Goal: Consume media (video, audio): Consume media (video, audio)

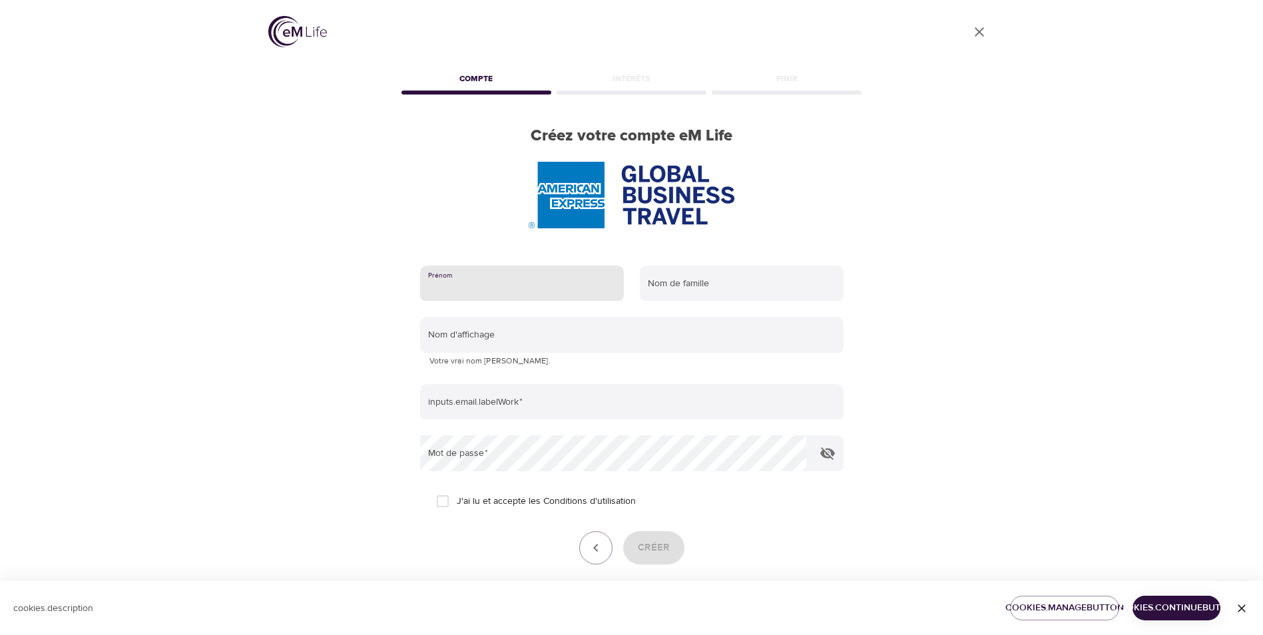
click at [509, 285] on input "text" at bounding box center [522, 284] width 204 height 36
click at [758, 517] on form "Prénom Nom de famille Nom d'affichage Votre vrai nom sera caché. inputs.email.l…" at bounding box center [631, 430] width 423 height 344
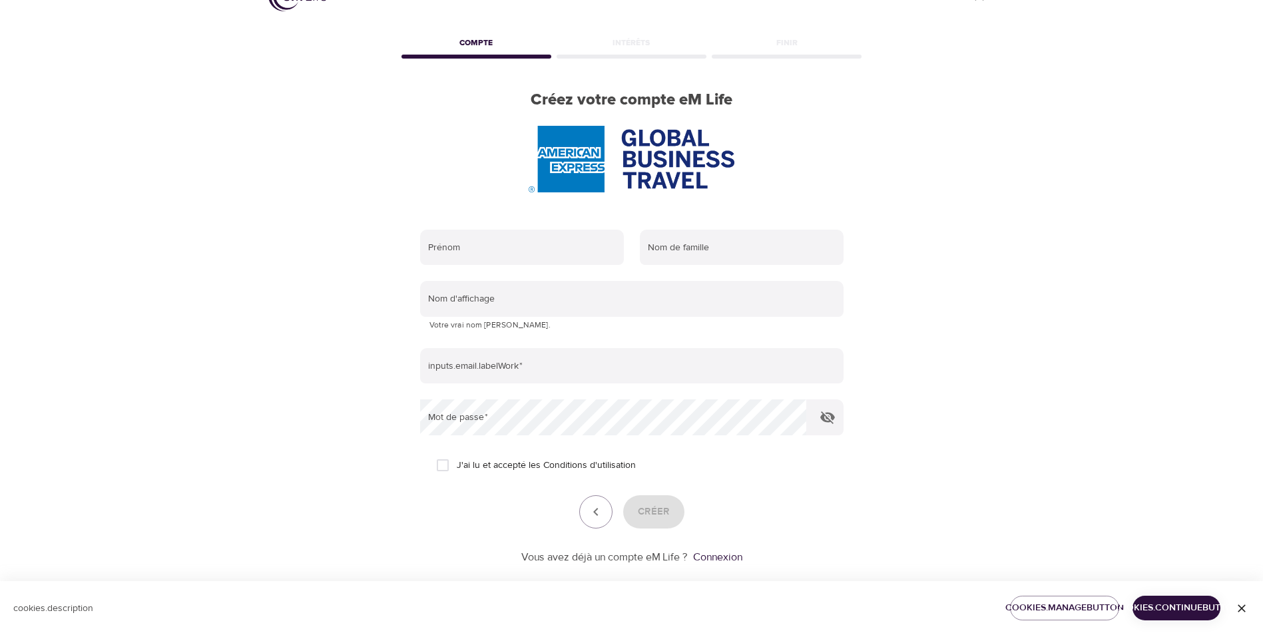
scroll to position [56, 0]
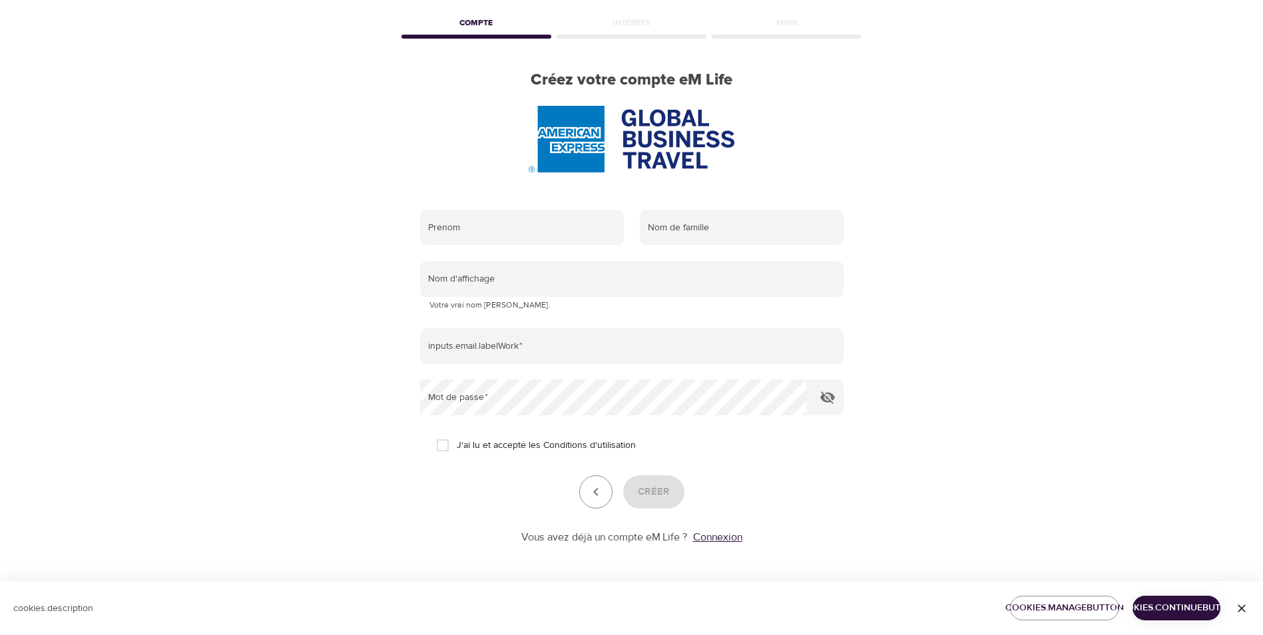
click at [726, 537] on link "Connexion" at bounding box center [717, 537] width 49 height 13
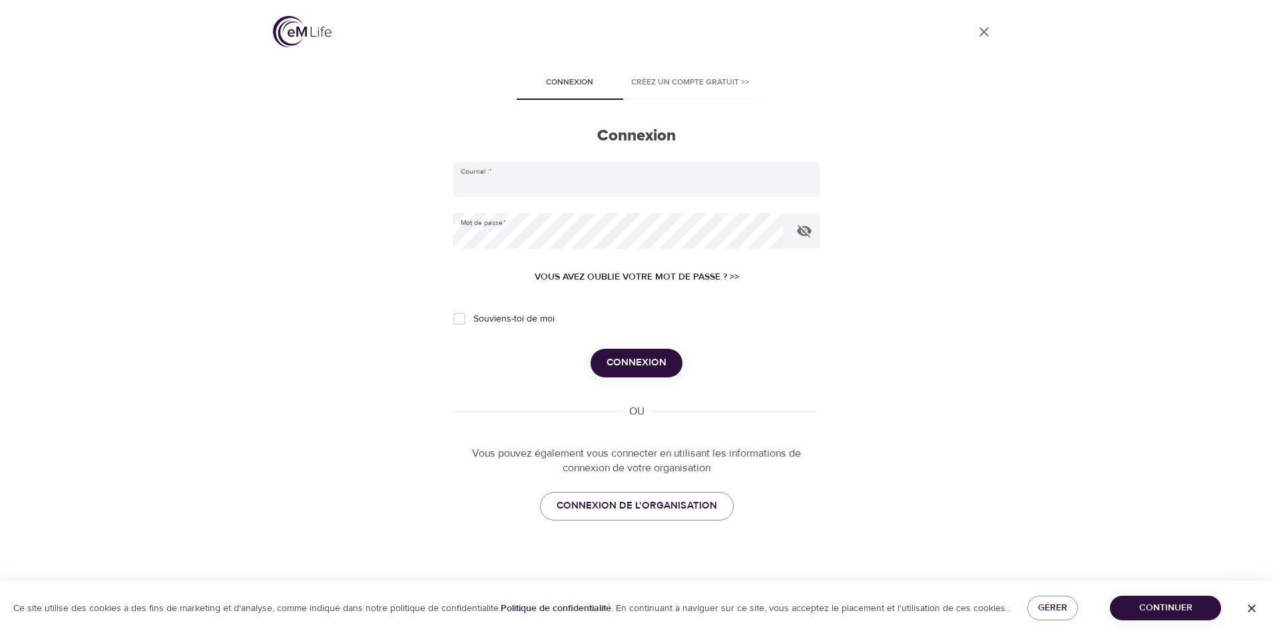
type input "[PERSON_NAME][EMAIL_ADDRESS][DOMAIN_NAME]"
click at [650, 366] on span "Connexion" at bounding box center [636, 362] width 60 height 17
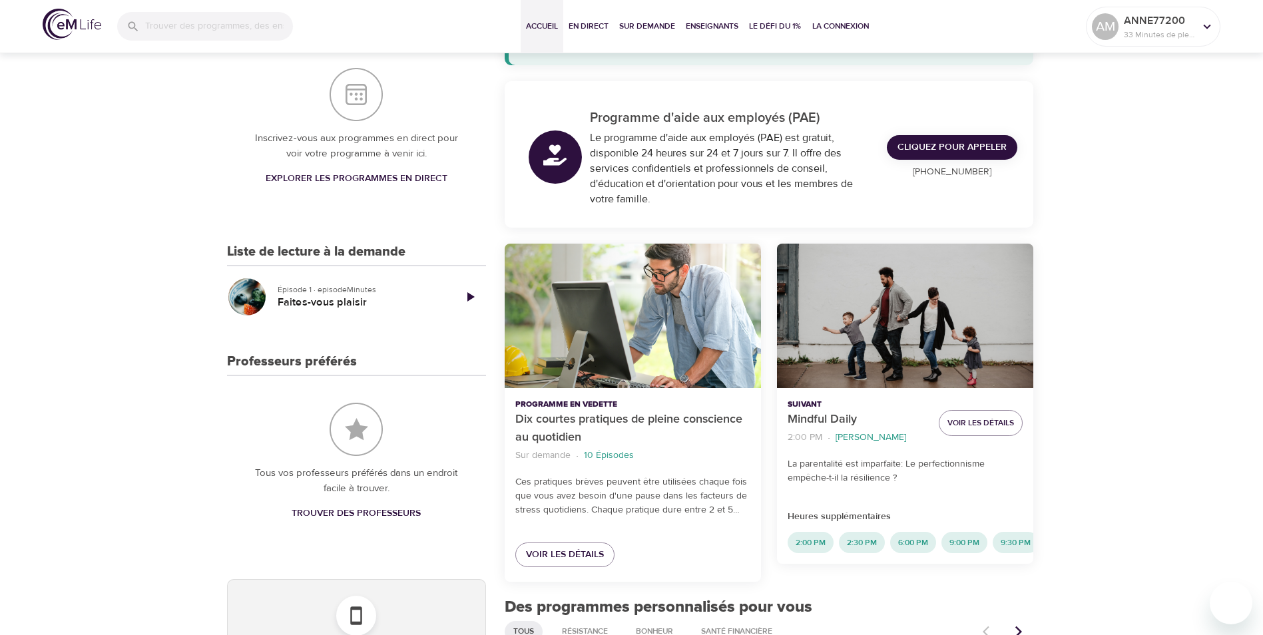
scroll to position [200, 0]
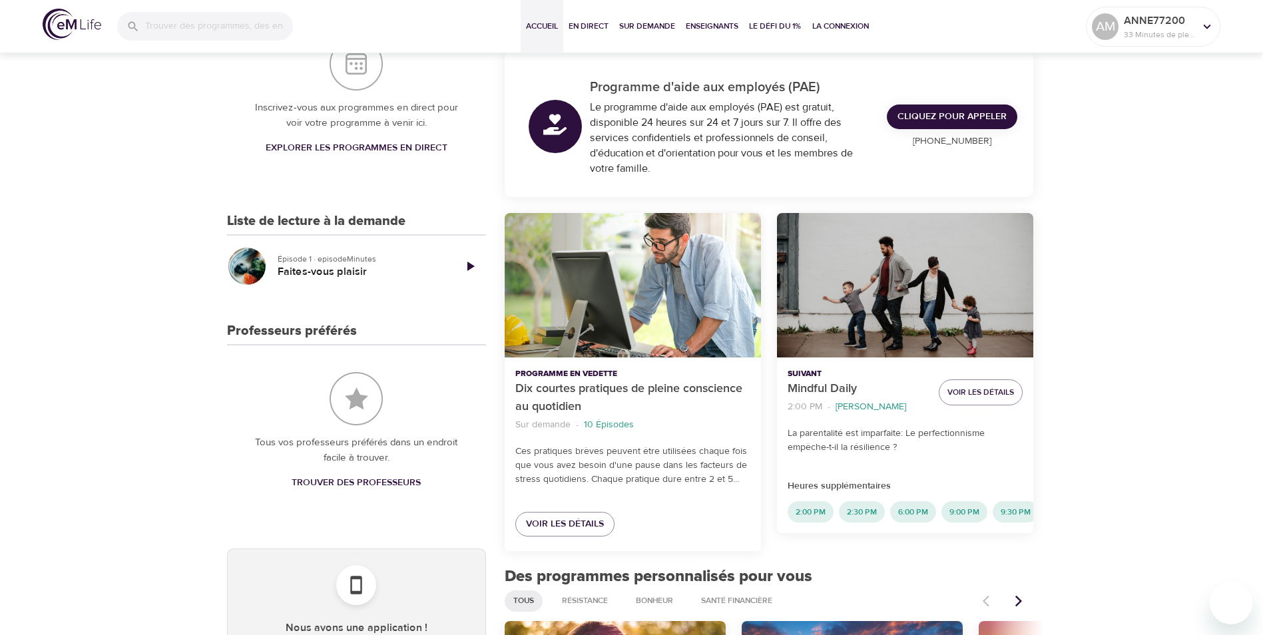
click at [473, 269] on icon "Jouer l'épisode" at bounding box center [470, 266] width 16 height 16
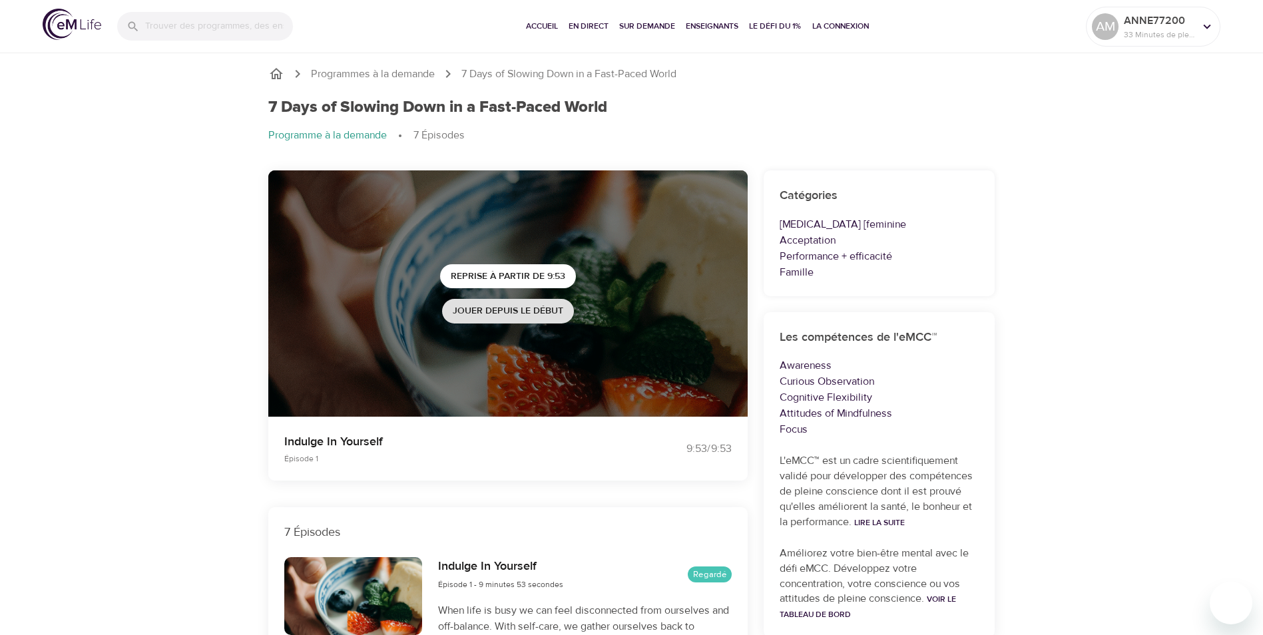
click at [520, 311] on span "Jouer depuis le début" at bounding box center [508, 311] width 111 height 17
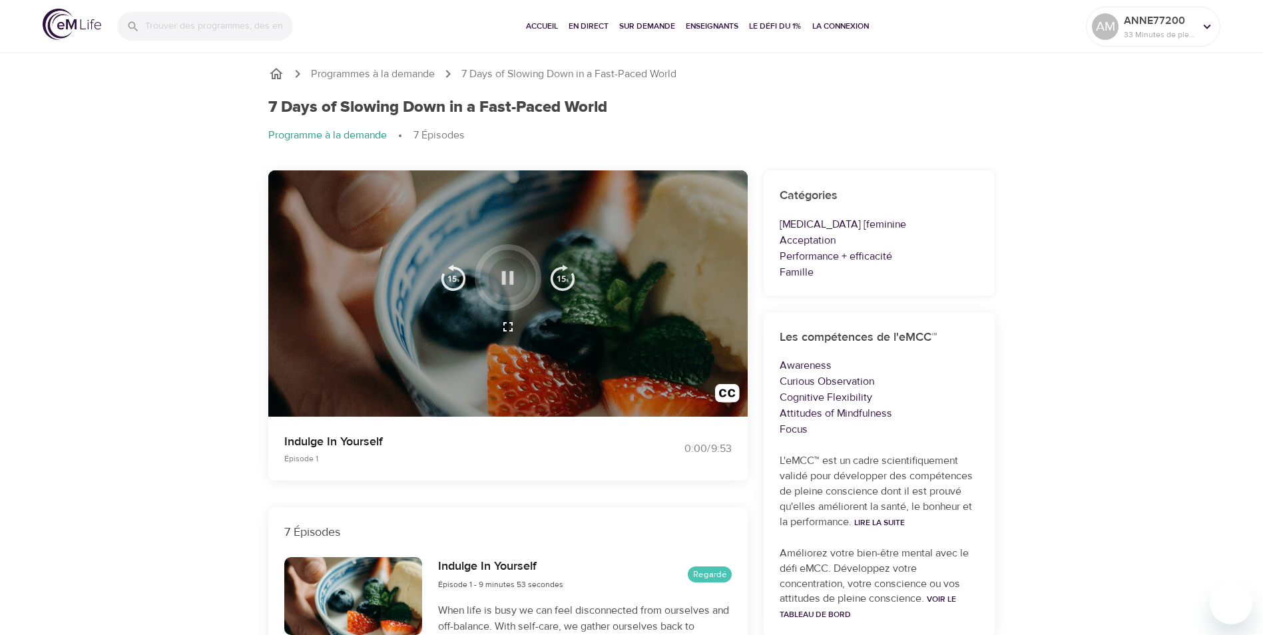
click at [509, 279] on icon "button" at bounding box center [507, 277] width 23 height 23
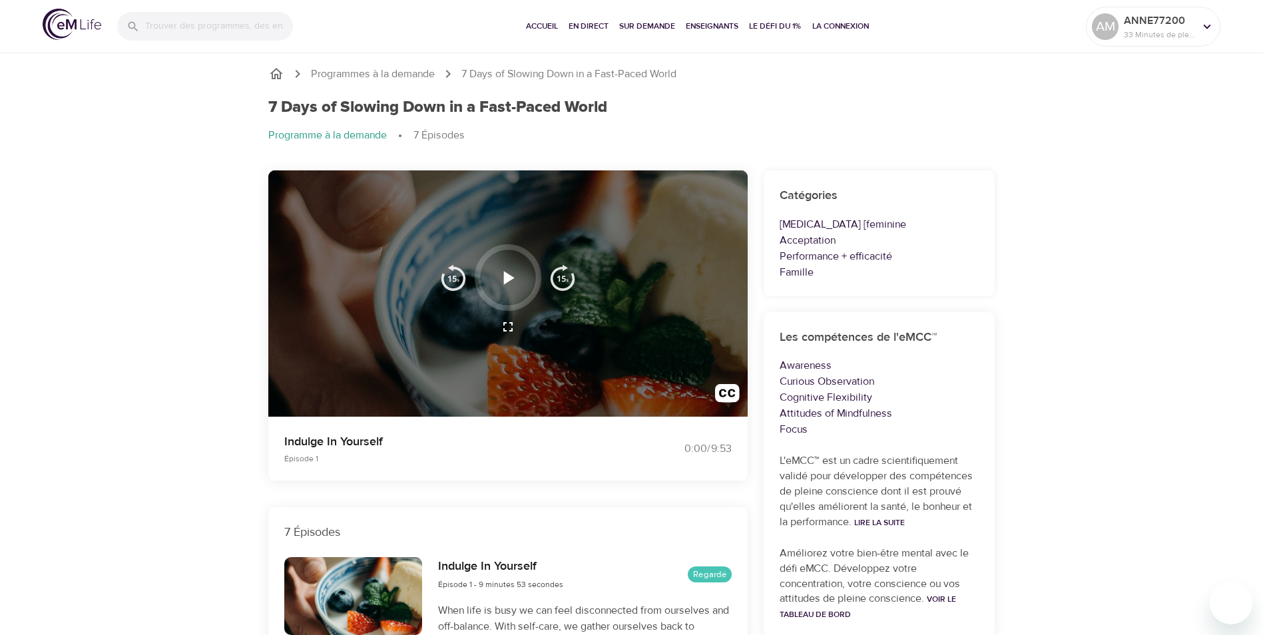
click at [510, 276] on icon "button" at bounding box center [509, 277] width 11 height 13
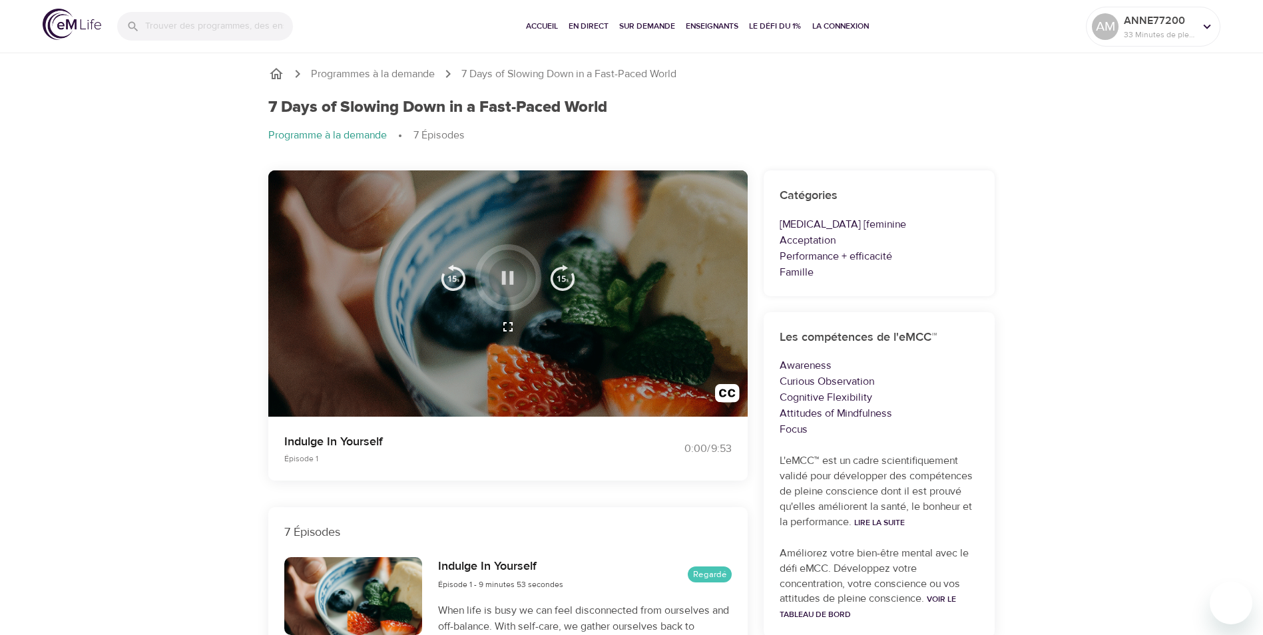
click at [510, 276] on icon "button" at bounding box center [508, 277] width 12 height 13
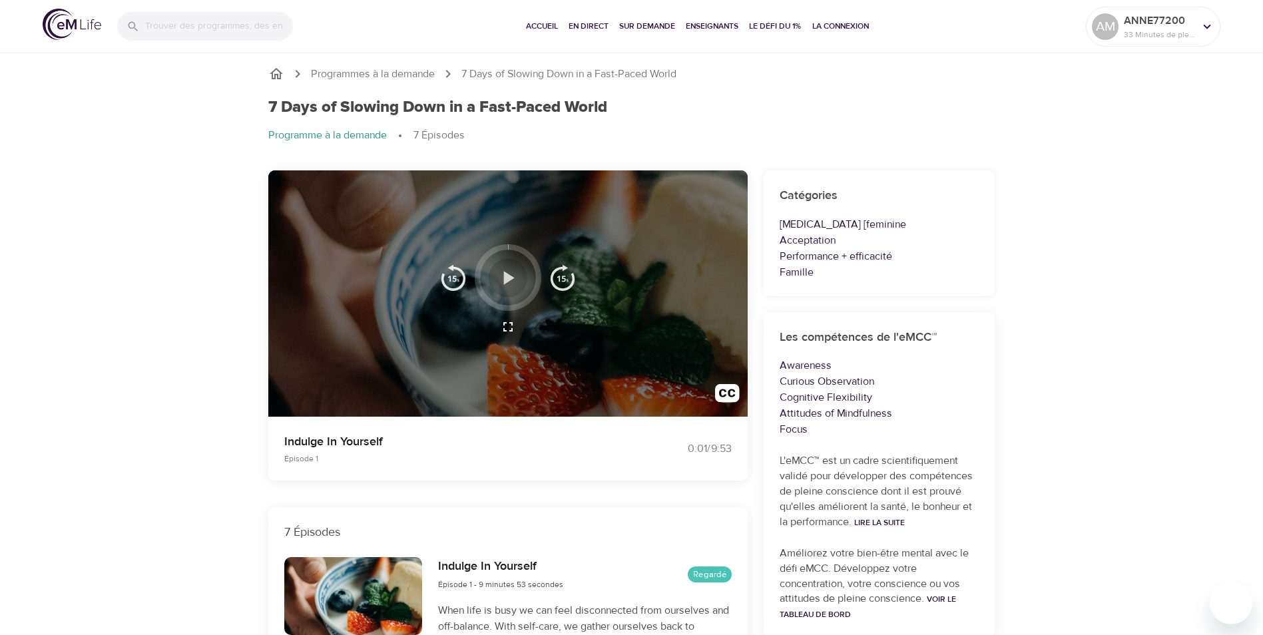
click at [510, 276] on icon "button" at bounding box center [509, 277] width 11 height 13
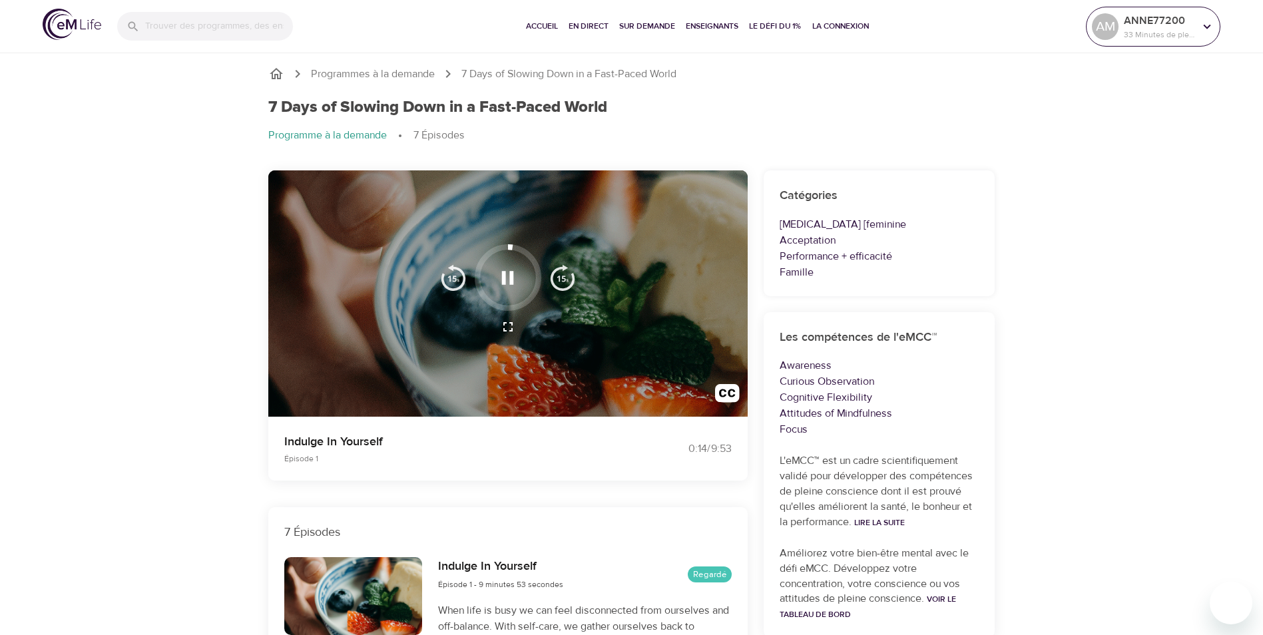
click at [1206, 24] on icon at bounding box center [1207, 26] width 15 height 15
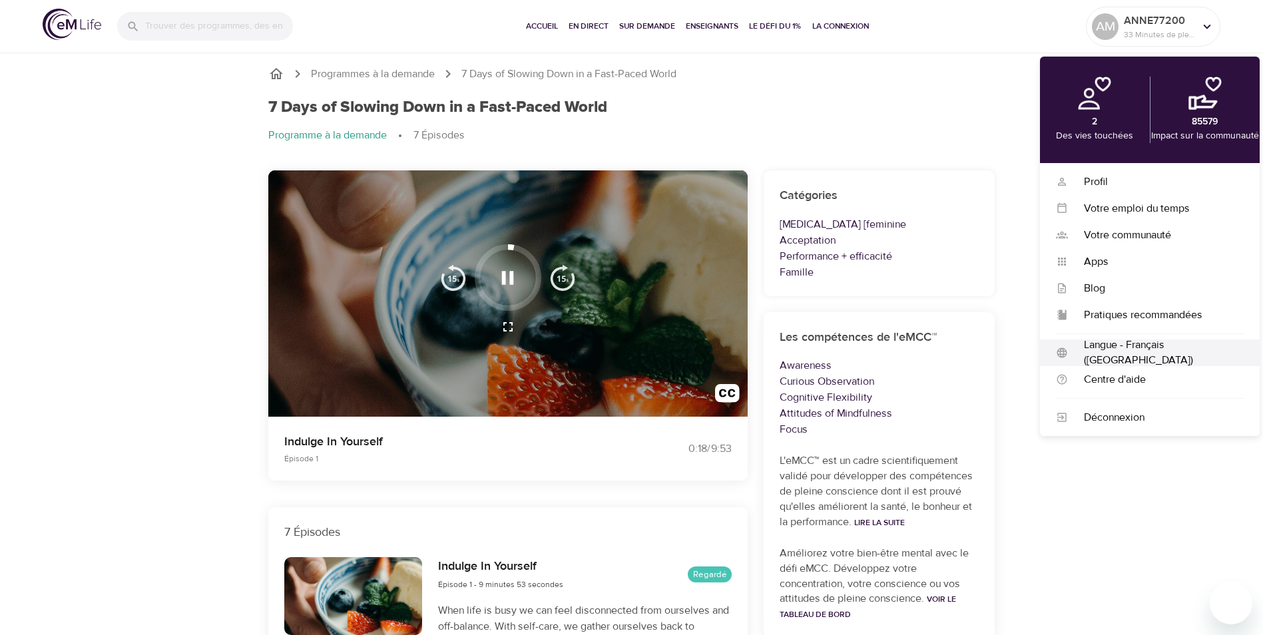
click at [1193, 355] on div "Langue - Français ([GEOGRAPHIC_DATA])" at bounding box center [1156, 353] width 176 height 31
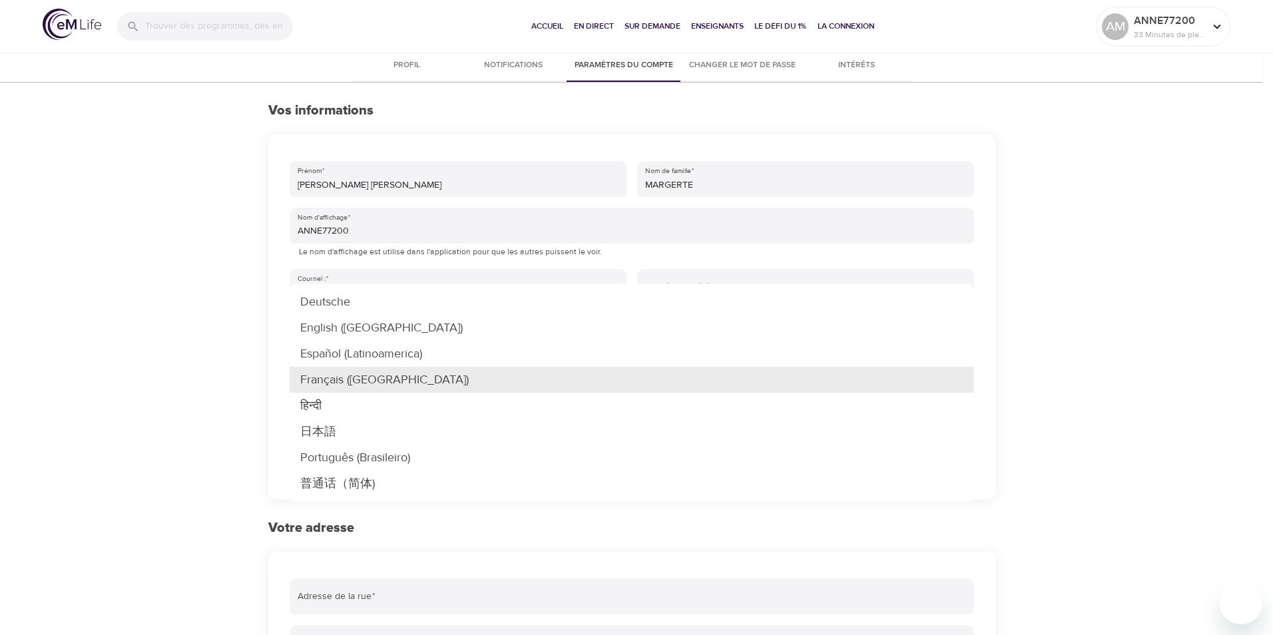
click at [960, 380] on body "Accueil En direct Sur demande Enseignants Le défi du 1% La Connexion AM ANNE772…" at bounding box center [636, 495] width 1273 height 991
click at [1121, 291] on div at bounding box center [636, 317] width 1273 height 635
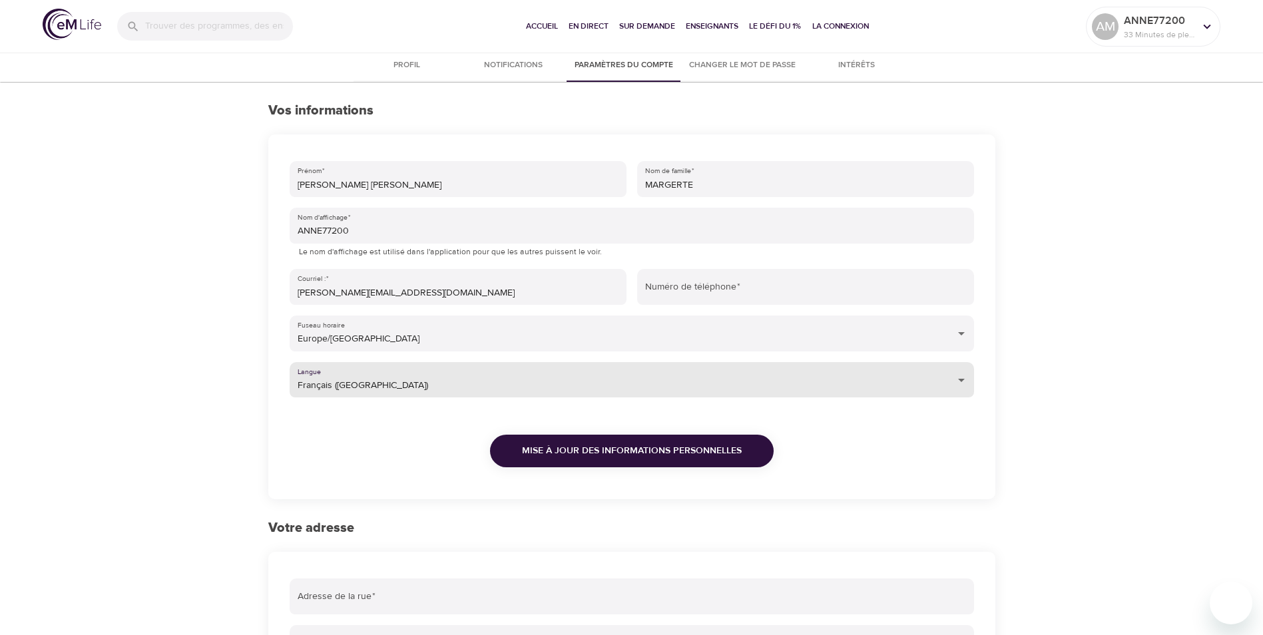
click at [628, 448] on span "Mise à jour des informations personnelles" at bounding box center [632, 451] width 220 height 17
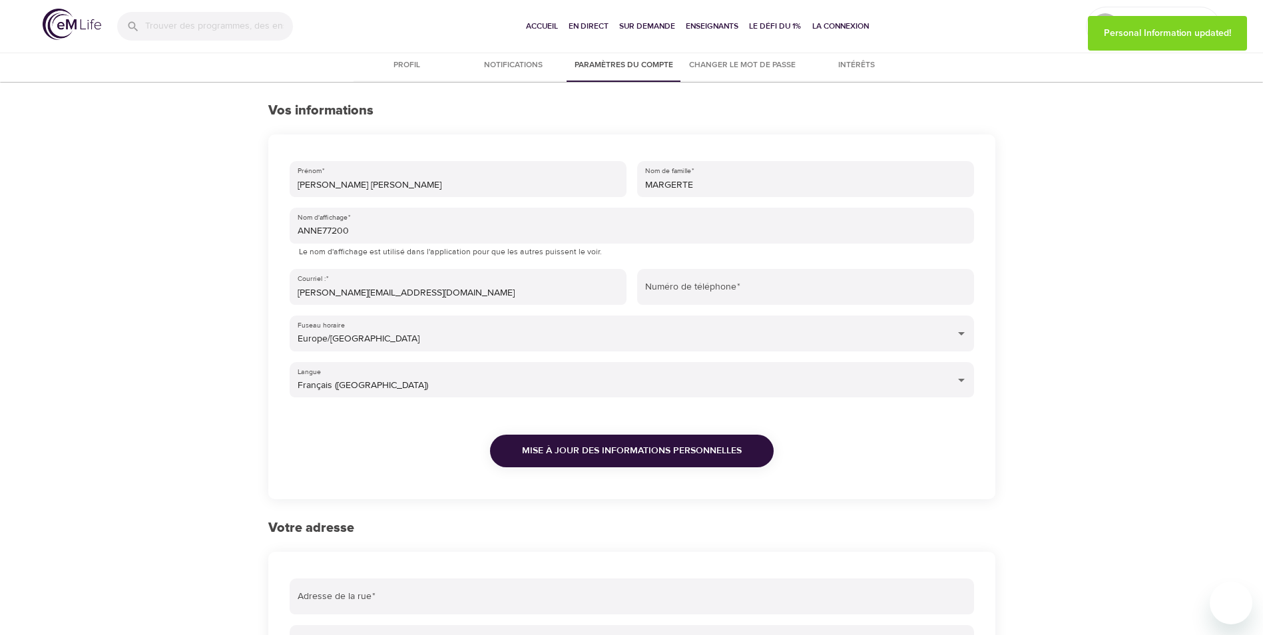
click at [54, 21] on img at bounding box center [72, 24] width 59 height 31
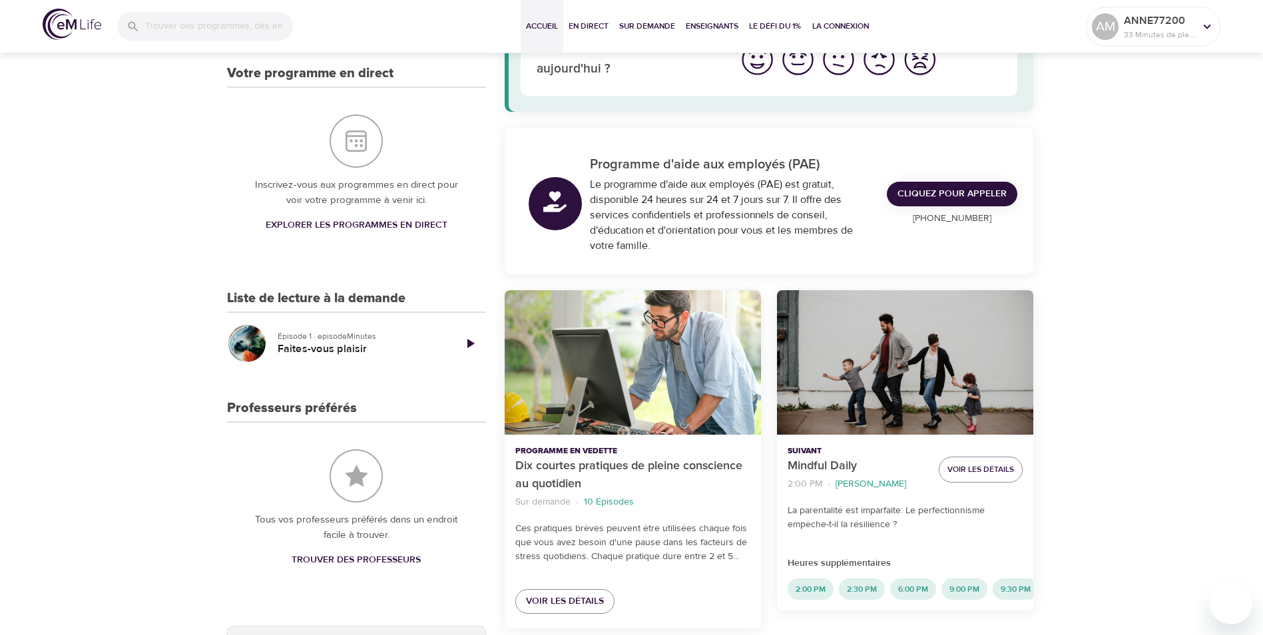
scroll to position [133, 0]
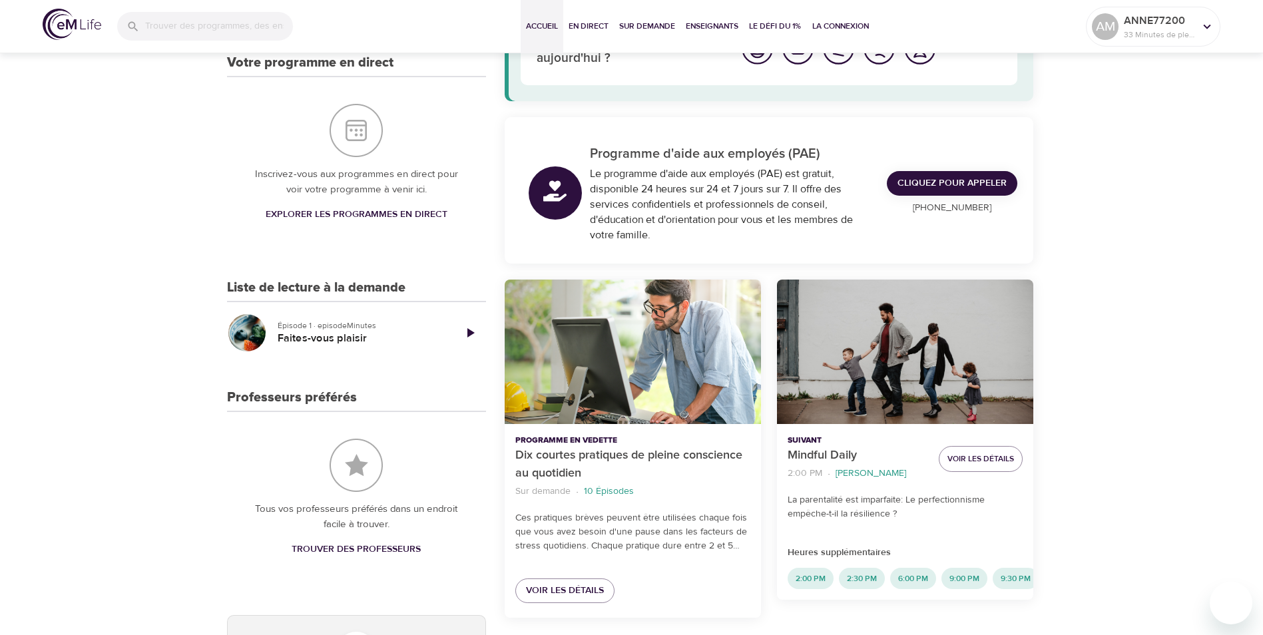
click at [473, 334] on icon "Jouer l'épisode" at bounding box center [470, 333] width 16 height 16
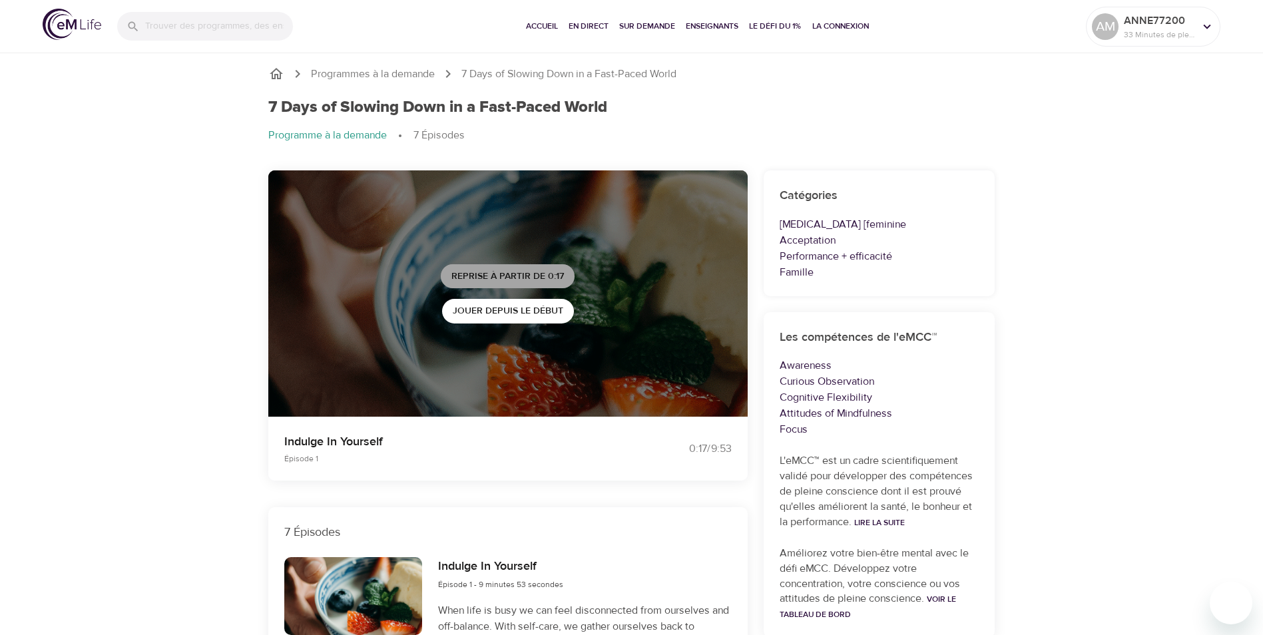
click at [516, 271] on span "Reprise à partir de 0:17" at bounding box center [507, 276] width 113 height 17
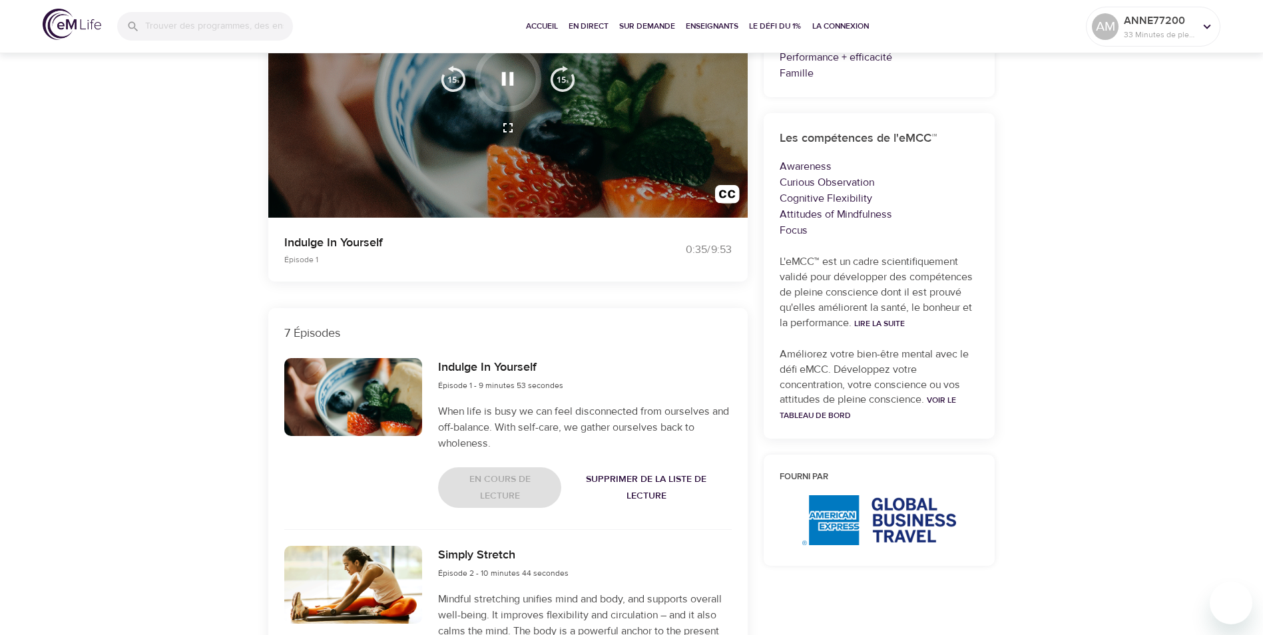
scroll to position [200, 0]
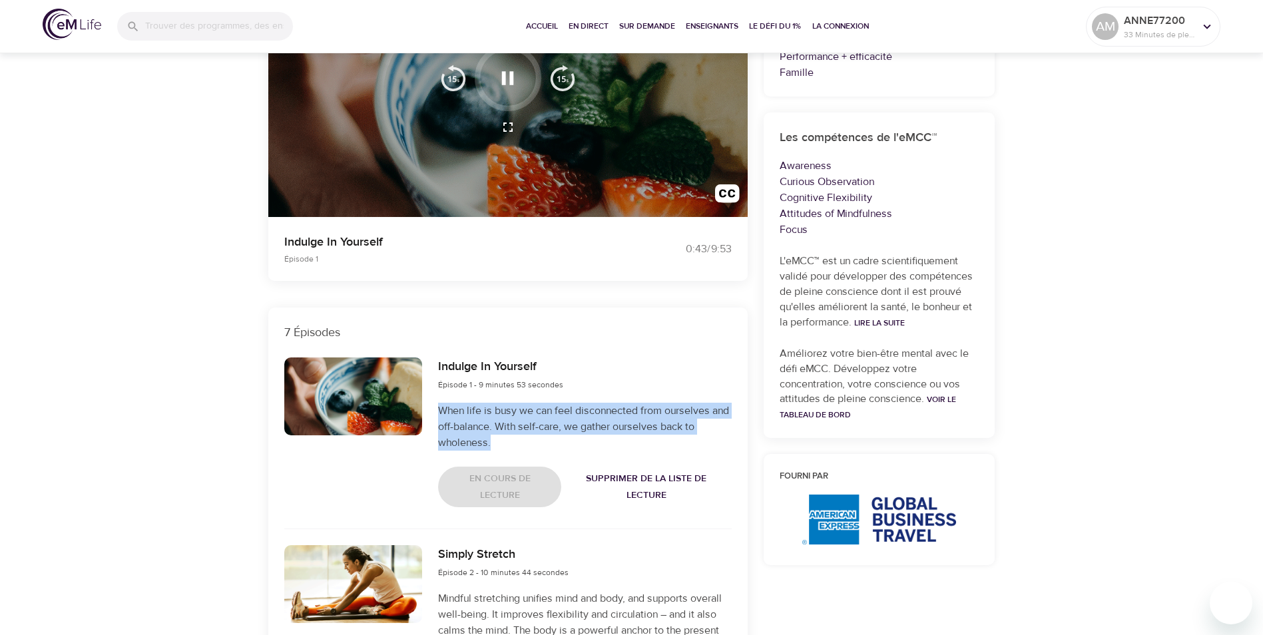
drag, startPoint x: 440, startPoint y: 410, endPoint x: 493, endPoint y: 438, distance: 60.2
click at [493, 438] on p "When life is busy we can feel disconnected from ourselves and off-balance. With…" at bounding box center [584, 427] width 293 height 48
drag, startPoint x: 493, startPoint y: 438, endPoint x: 465, endPoint y: 432, distance: 28.6
copy p "When life is busy we can feel disconnected from ourselves and off-balance. With…"
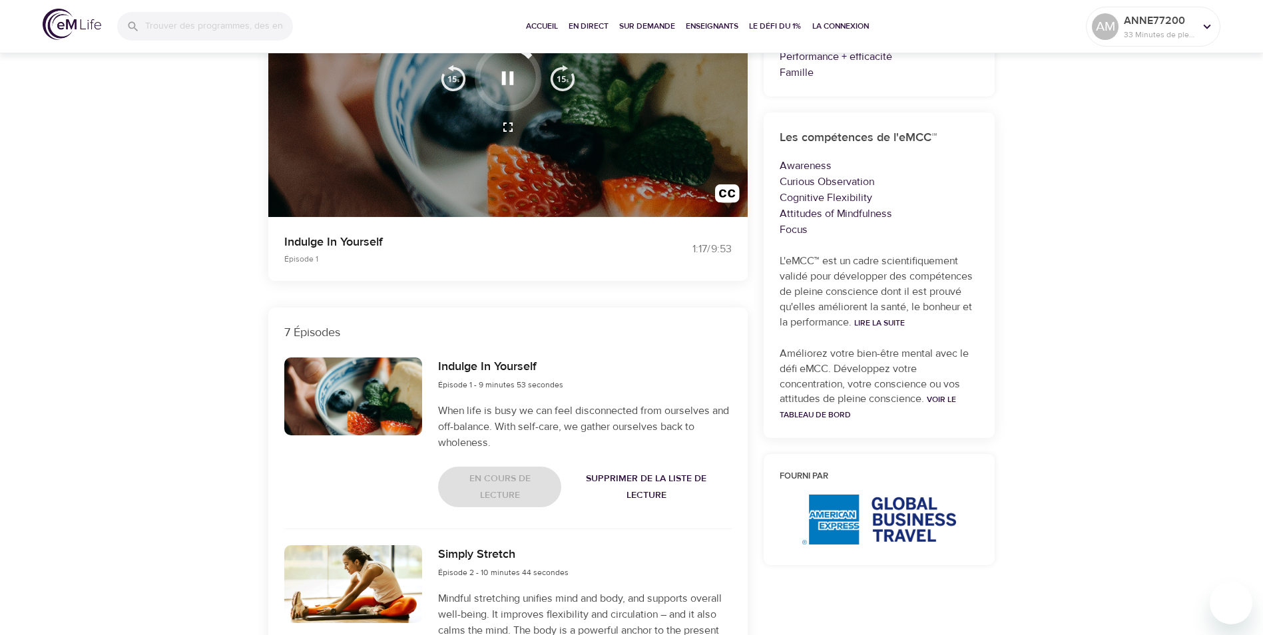
click at [336, 472] on div at bounding box center [353, 433] width 154 height 166
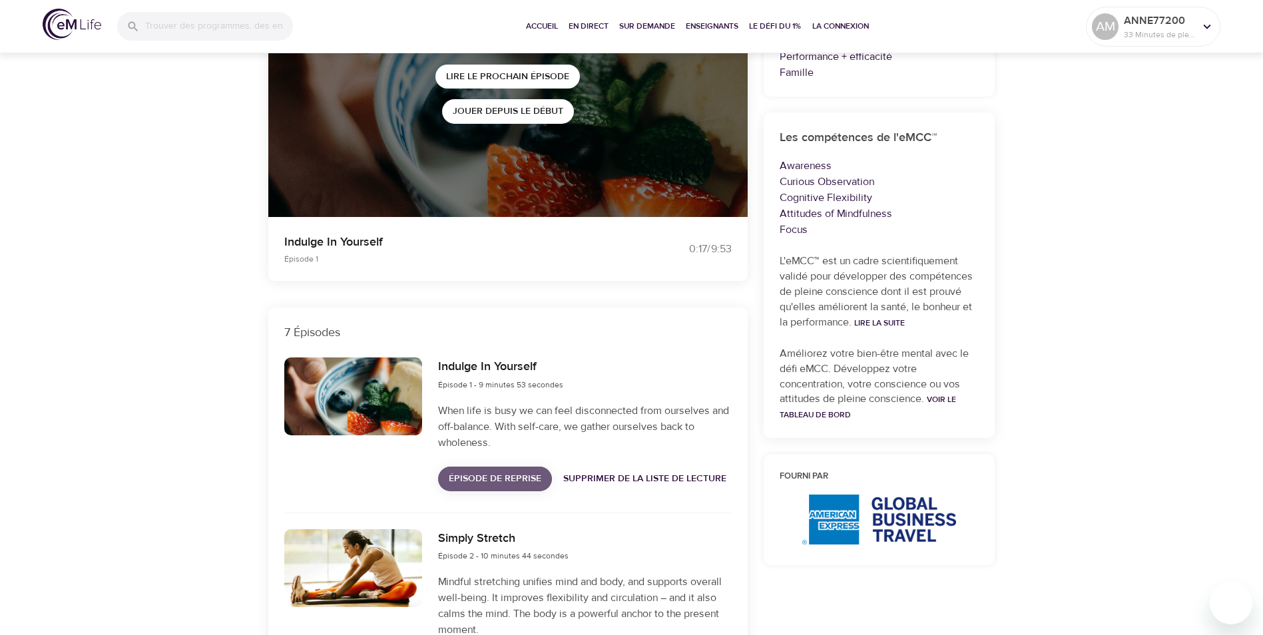
click at [525, 475] on span "Épisode de reprise" at bounding box center [495, 479] width 93 height 17
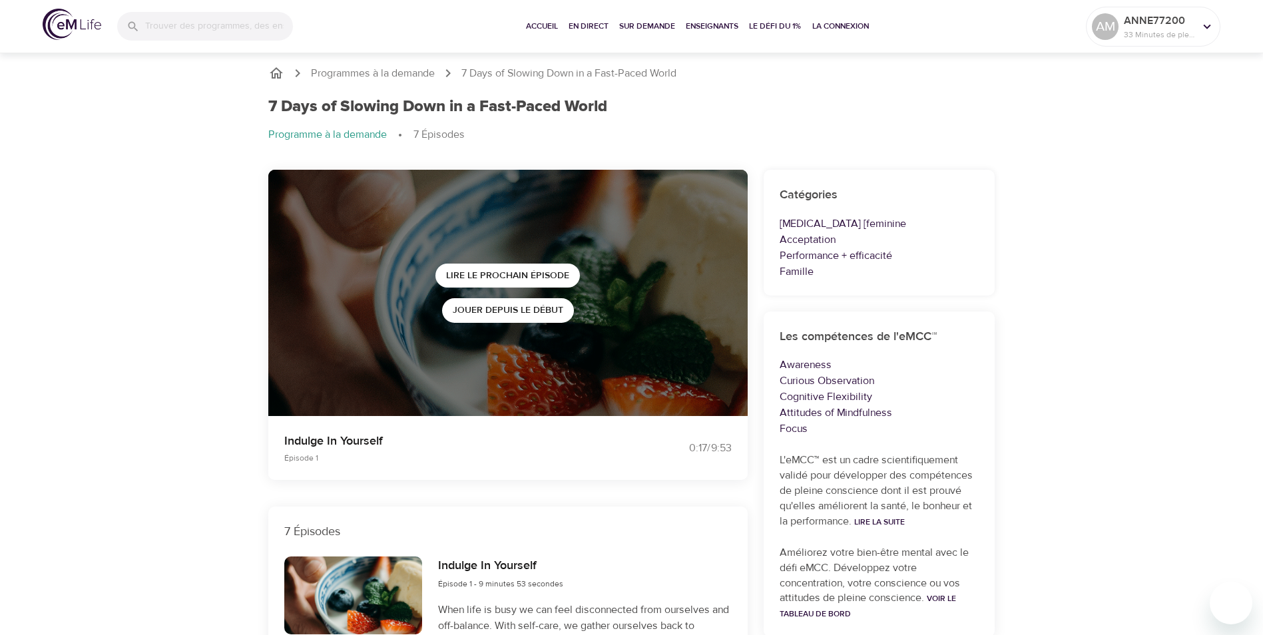
scroll to position [0, 0]
click at [887, 524] on link "Lire la suite" at bounding box center [879, 522] width 51 height 11
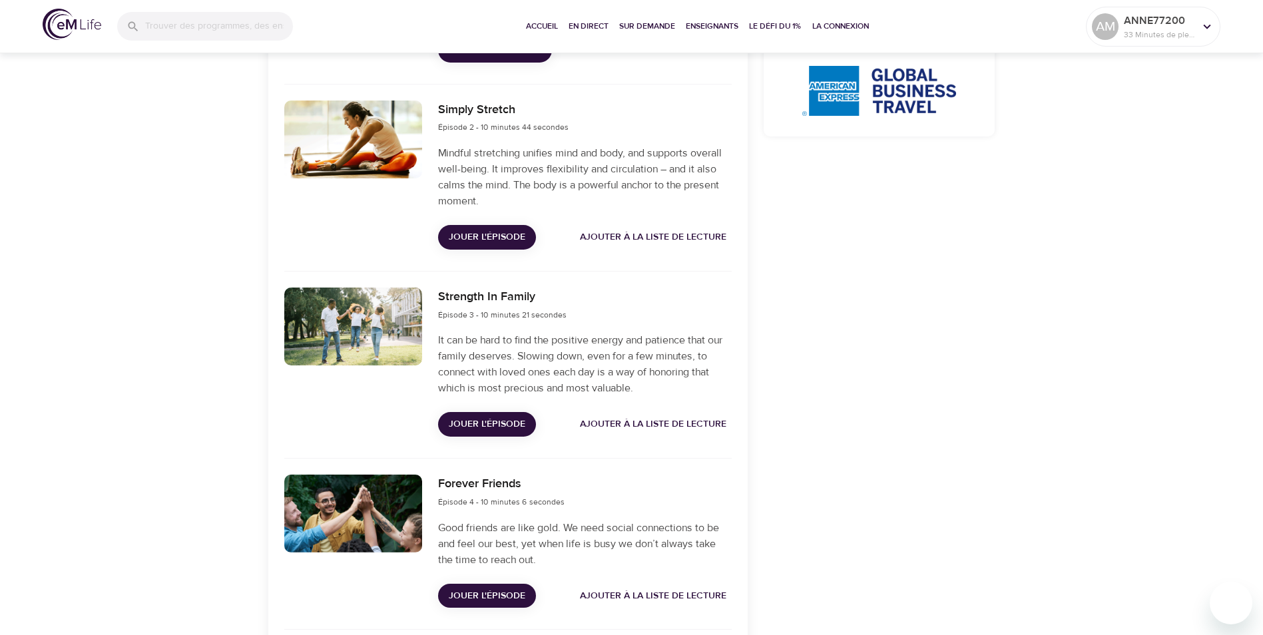
scroll to position [666, 0]
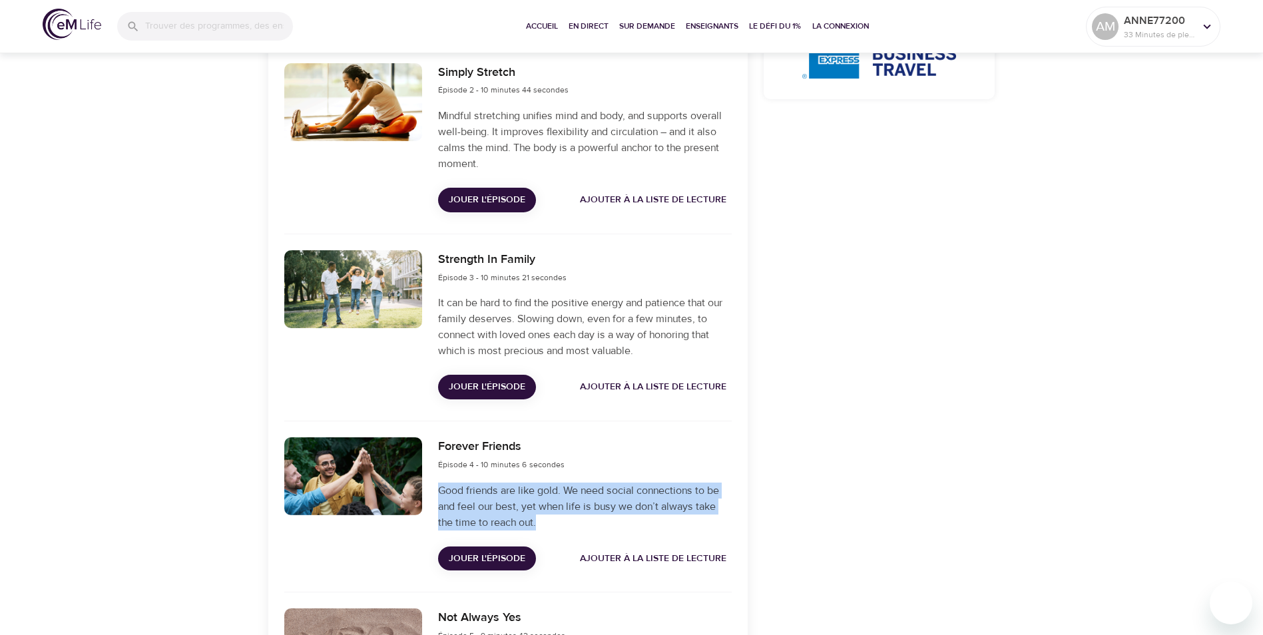
drag, startPoint x: 437, startPoint y: 489, endPoint x: 543, endPoint y: 521, distance: 110.8
click at [543, 521] on div "Forever Friends Épisode 4 - 10 minutes 6 secondes Good friends are like gold. W…" at bounding box center [584, 503] width 309 height 149
drag, startPoint x: 543, startPoint y: 521, endPoint x: 505, endPoint y: 506, distance: 40.9
copy p "Good friends are like gold. We need social connections to be and feel our best,…"
click at [788, 23] on span "Le défi du 1%" at bounding box center [775, 26] width 53 height 14
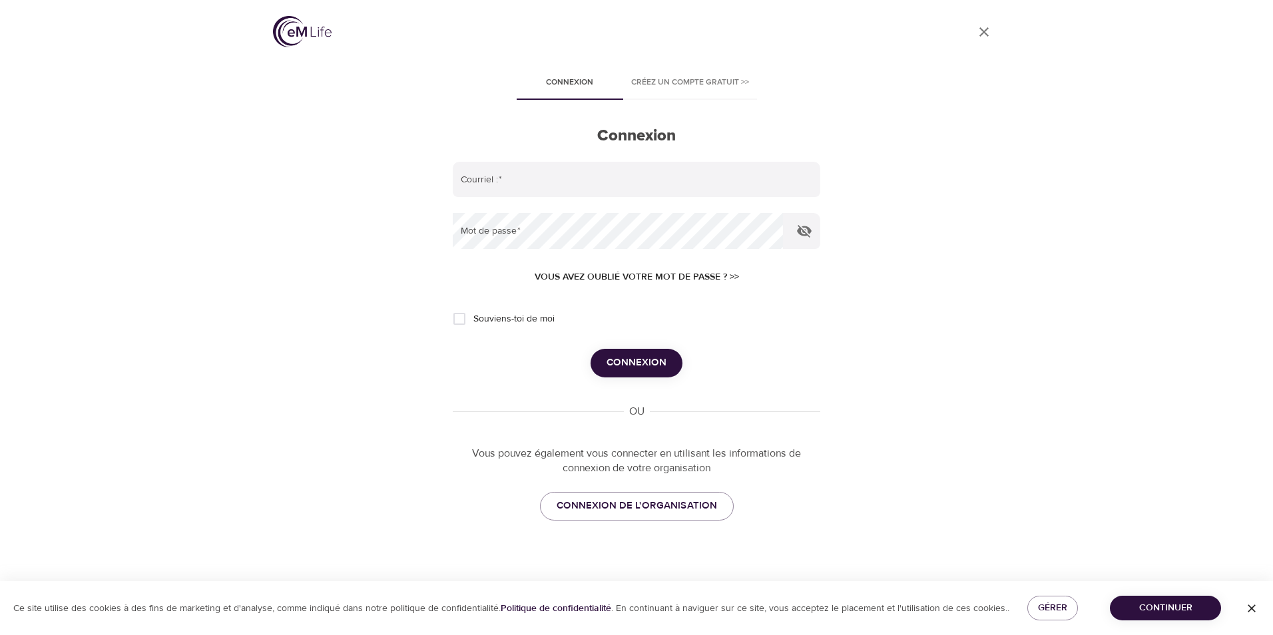
type input "[PERSON_NAME][EMAIL_ADDRESS][DOMAIN_NAME]"
